Goal: Task Accomplishment & Management: Use online tool/utility

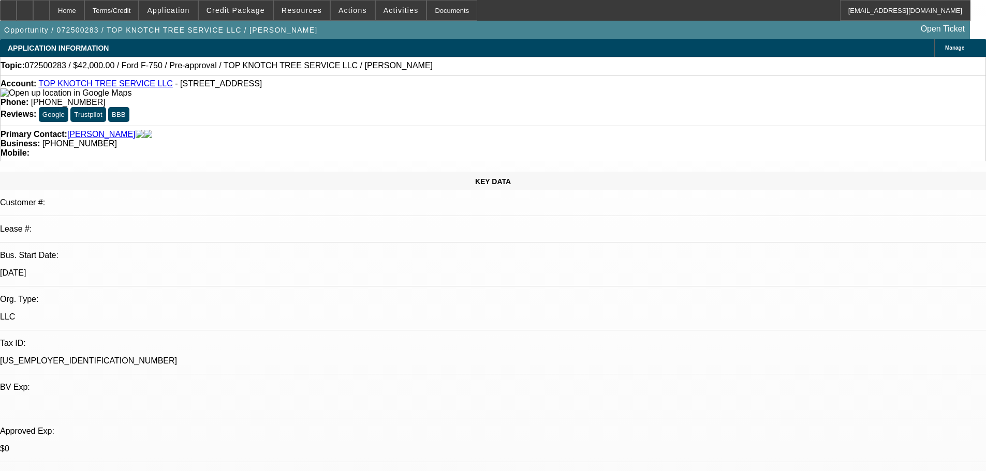
select select "0"
select select "6"
select select "0"
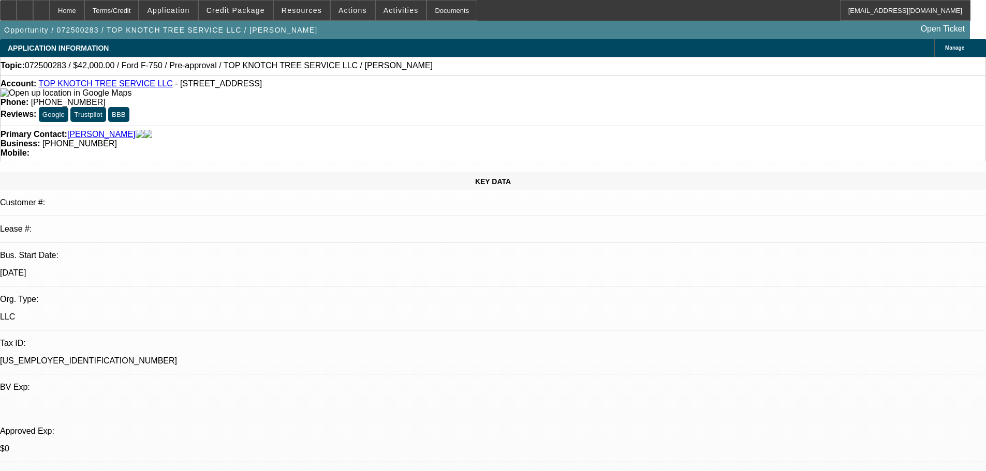
select select "2"
select select "0"
select select "6"
select select "0"
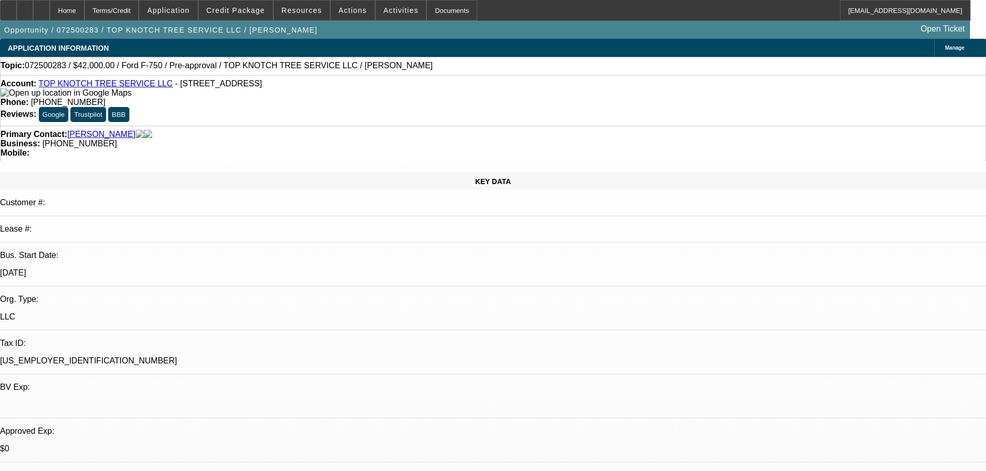
select select "2"
select select "0"
select select "6"
select select "0.1"
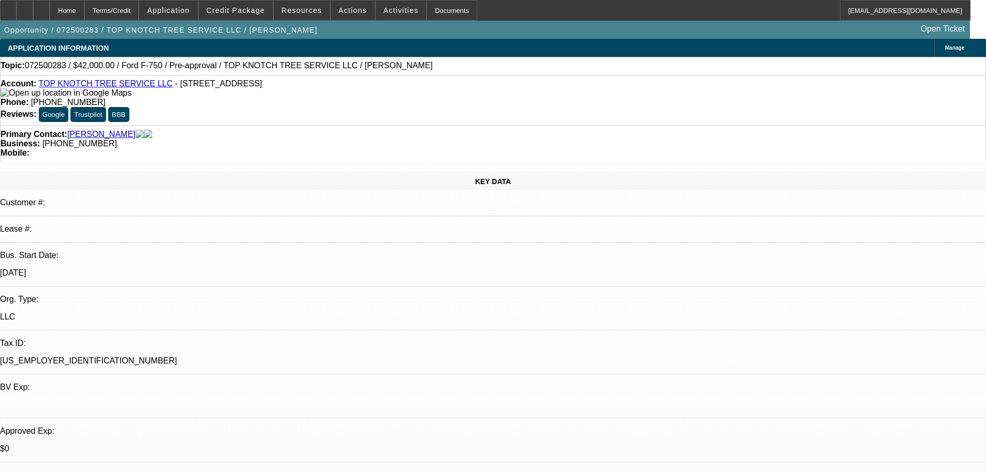
select select "2"
select select "0"
select select "6"
